Goal: Task Accomplishment & Management: Complete application form

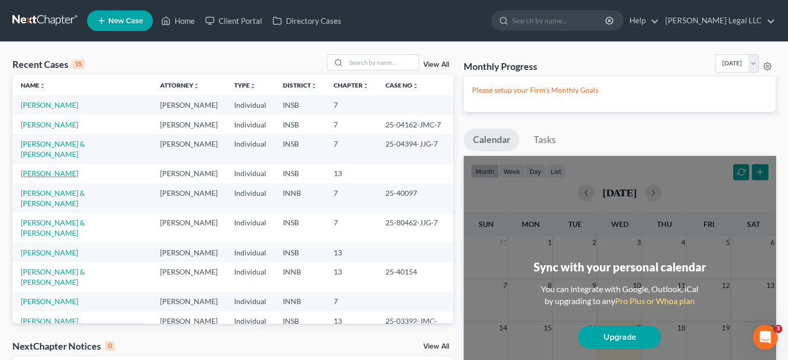
click at [56, 169] on link "[PERSON_NAME]" at bounding box center [50, 173] width 58 height 9
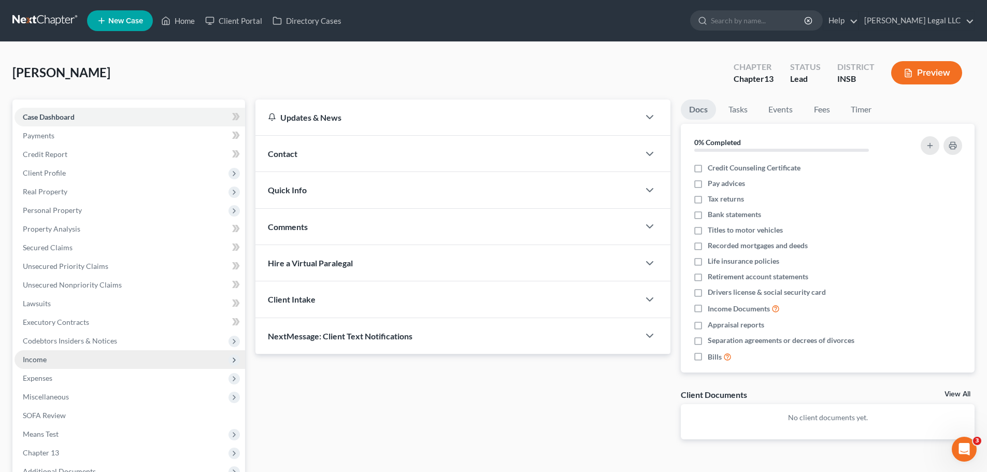
click at [41, 359] on span "Income" at bounding box center [35, 359] width 24 height 9
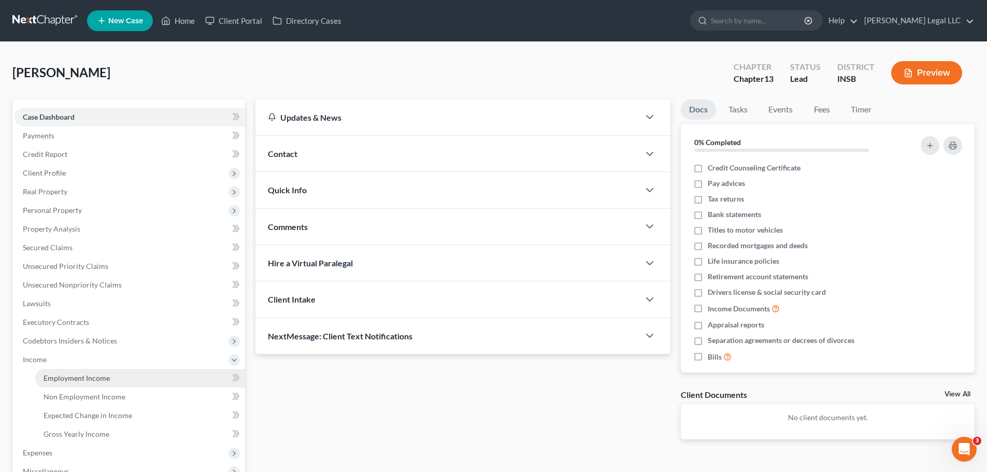
click at [52, 360] on span "Employment Income" at bounding box center [77, 378] width 66 height 9
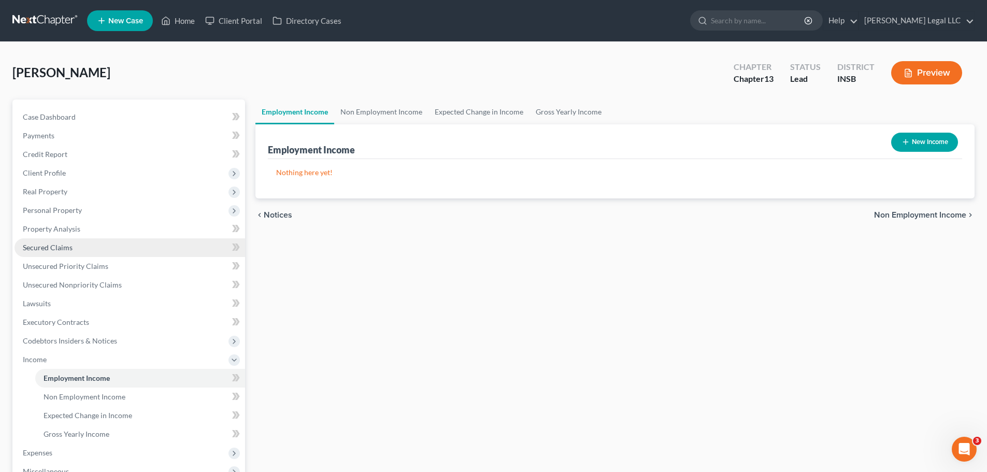
click at [39, 247] on span "Secured Claims" at bounding box center [48, 247] width 50 height 9
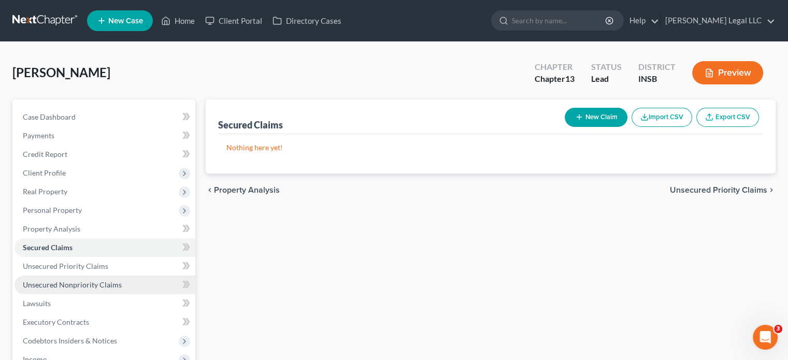
click at [56, 279] on link "Unsecured Nonpriority Claims" at bounding box center [105, 285] width 181 height 19
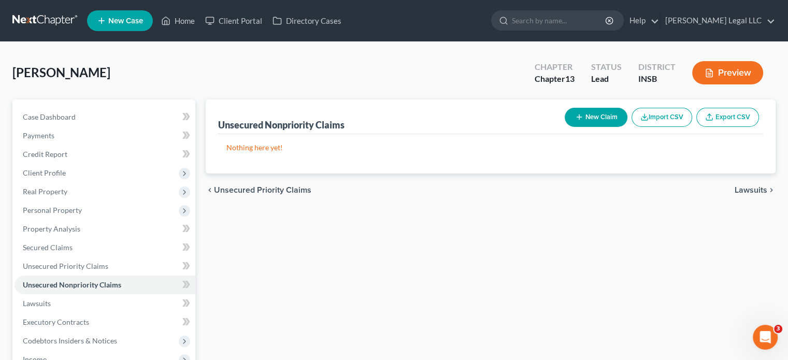
click at [591, 114] on button "New Claim" at bounding box center [596, 117] width 63 height 19
select select "0"
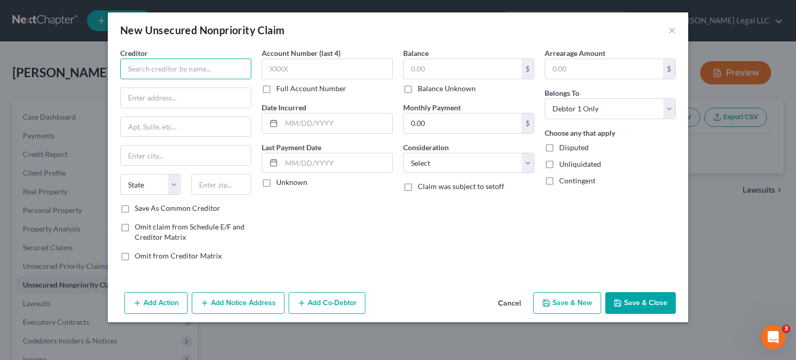
click at [185, 68] on input "text" at bounding box center [185, 69] width 131 height 21
type input "M"
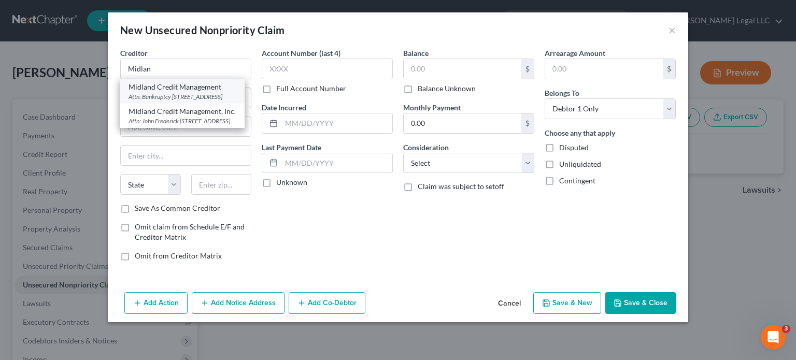
click at [168, 98] on div "Attn: Bankruptcy [STREET_ADDRESS]" at bounding box center [183, 96] width 108 height 9
type input "Midland Credit Management"
type input "Attn: Bankruptcy"
type input "[STREET_ADDRESS]"
type input "[PERSON_NAME]"
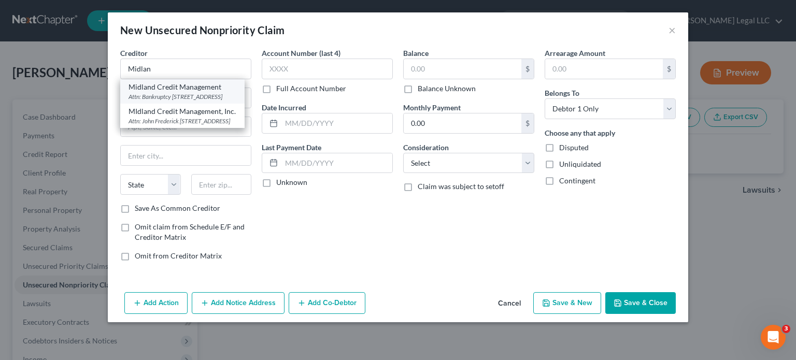
select select "23"
type input "48083"
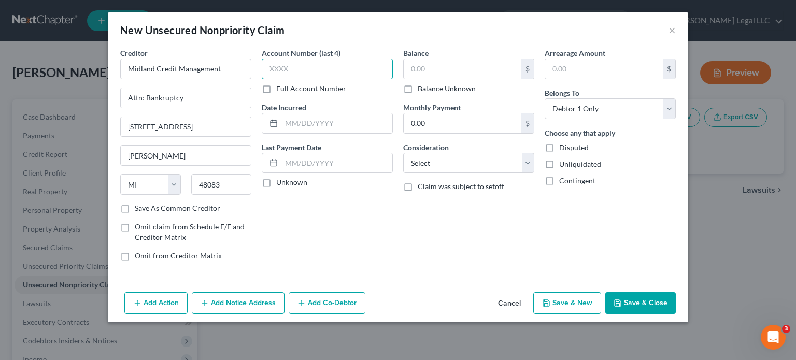
click at [319, 69] on input "text" at bounding box center [327, 69] width 131 height 21
type input "7707"
click at [423, 65] on input "text" at bounding box center [463, 69] width 118 height 20
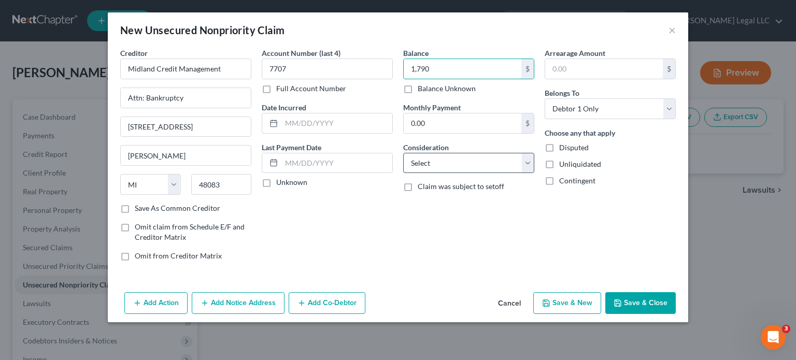
type input "1,790"
click at [438, 162] on select "Select Cable / Satellite Services Collection Agency Credit Card Debt Debt Couns…" at bounding box center [468, 163] width 131 height 21
select select "1"
click at [403, 153] on select "Select Cable / Satellite Services Collection Agency Credit Card Debt Debt Couns…" at bounding box center [468, 163] width 131 height 21
drag, startPoint x: 327, startPoint y: 110, endPoint x: 327, endPoint y: 118, distance: 7.8
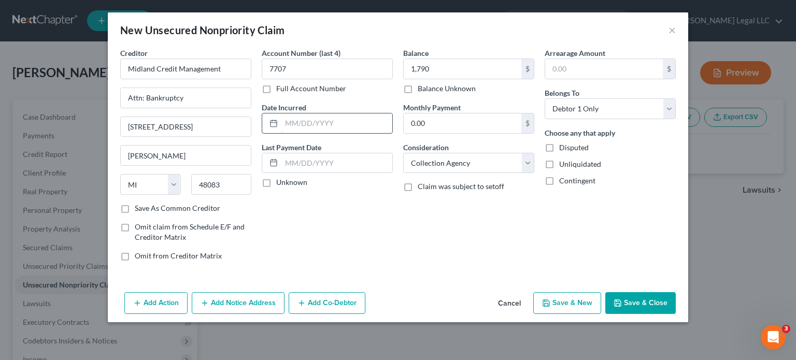
click at [327, 118] on div "Date Incurred" at bounding box center [327, 118] width 131 height 32
click at [327, 118] on input "text" at bounding box center [336, 124] width 111 height 20
click at [324, 122] on input "text" at bounding box center [336, 124] width 111 height 20
type input "[DATE]"
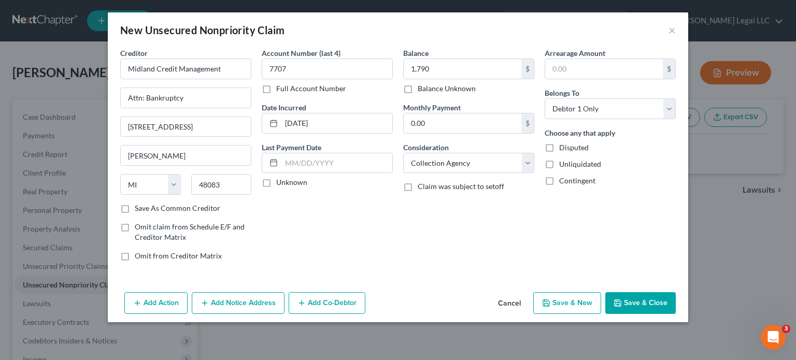
click at [373, 254] on div "Account Number (last 4) 7707 Full Account Number Date Incurred [DATE] Last Paym…" at bounding box center [327, 159] width 141 height 222
click at [349, 228] on div "Account Number (last 4) 7707 Full Account Number Date Incurred [DATE] Last Paym…" at bounding box center [327, 159] width 141 height 222
click at [571, 302] on button "Save & New" at bounding box center [567, 303] width 68 height 22
select select "0"
